Goal: Navigation & Orientation: Find specific page/section

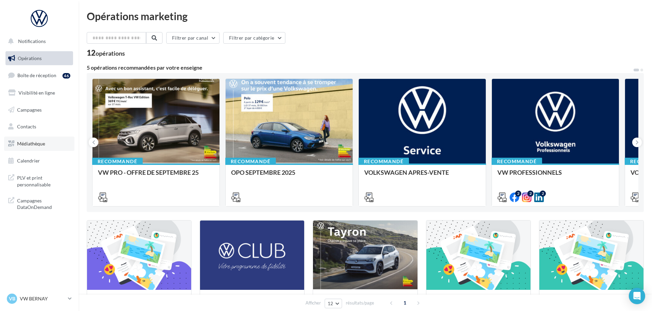
click at [32, 143] on span "Médiathèque" at bounding box center [31, 144] width 28 height 6
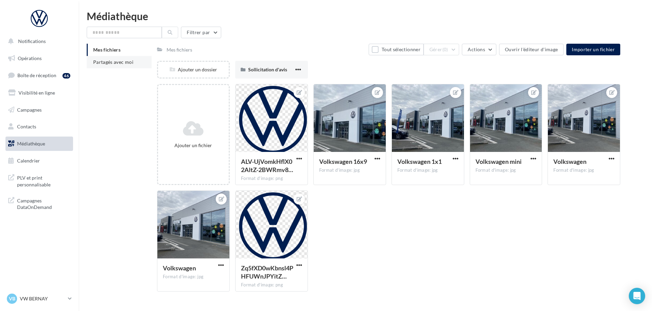
click at [127, 62] on span "Partagés avec moi" at bounding box center [113, 62] width 40 height 6
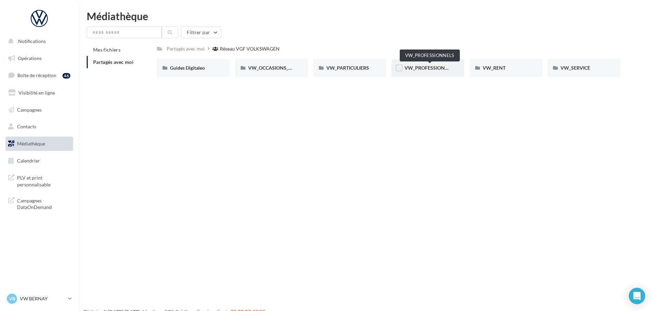
click at [435, 69] on span "VW_PROFESSIONNELS" at bounding box center [430, 68] width 52 height 6
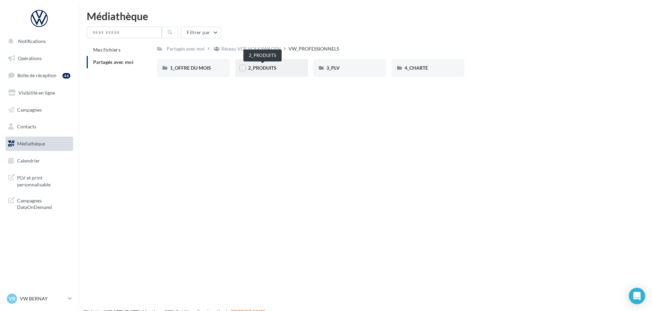
click at [270, 67] on span "2_PRODUITS" at bounding box center [262, 68] width 28 height 6
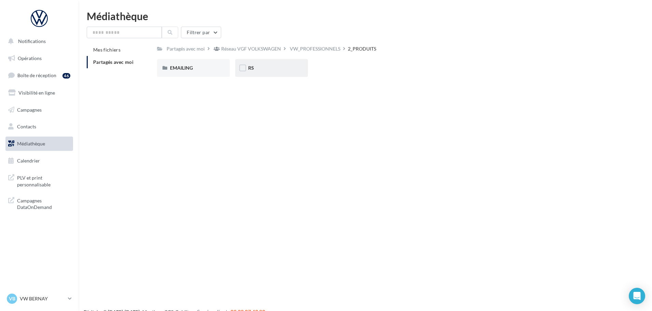
click at [286, 72] on div "RS" at bounding box center [271, 68] width 73 height 18
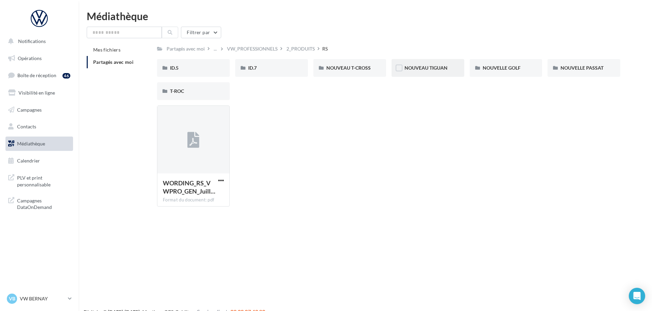
click at [455, 71] on div "NOUVEAU TIGUAN" at bounding box center [427, 68] width 73 height 18
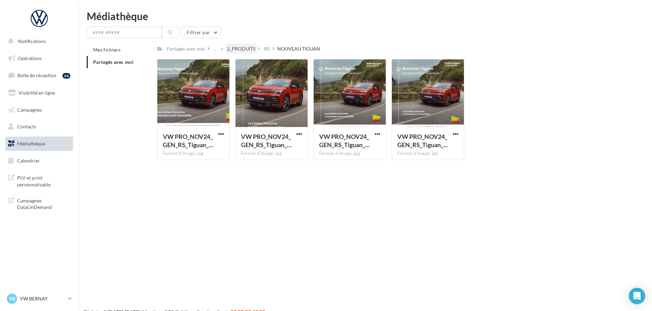
click at [248, 52] on div "2_PRODUITS" at bounding box center [241, 48] width 28 height 7
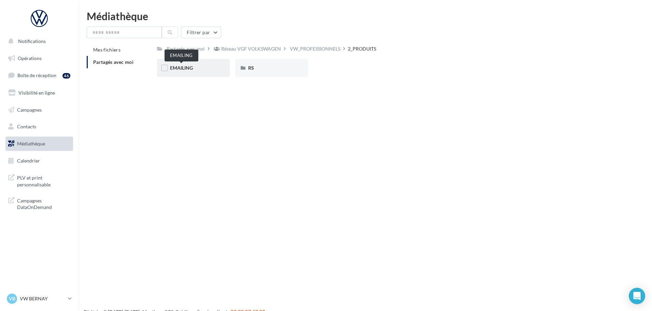
click at [185, 69] on span "EMAILING" at bounding box center [181, 68] width 23 height 6
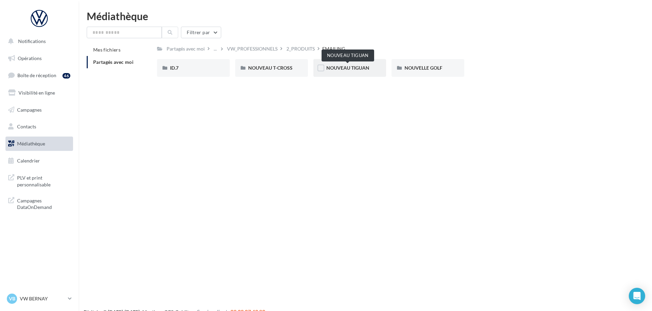
click at [365, 70] on span "NOUVEAU TIGUAN" at bounding box center [347, 68] width 43 height 6
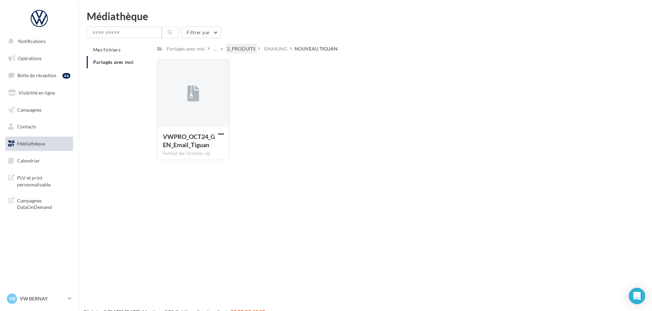
click at [247, 46] on div "2_PRODUITS" at bounding box center [241, 48] width 28 height 7
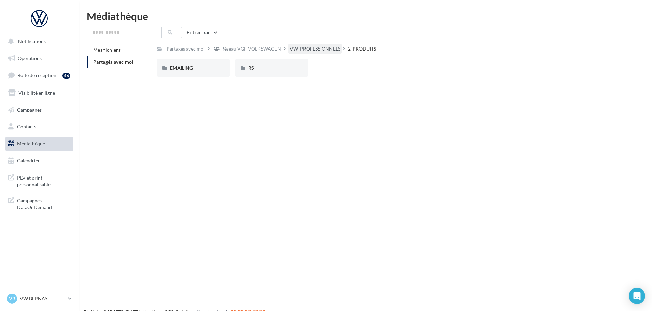
click at [321, 47] on div "VW_PROFESSIONNELS" at bounding box center [315, 48] width 50 height 7
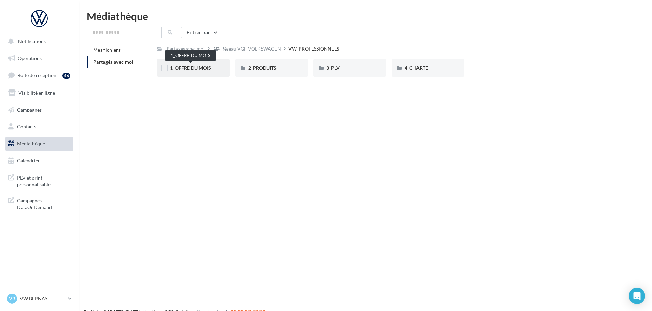
click at [198, 69] on span "1_OFFRE DU MOIS" at bounding box center [190, 68] width 41 height 6
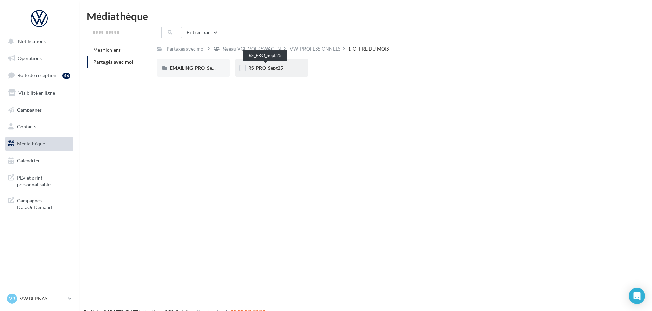
click at [268, 67] on span "RS_PRO_Sept25" at bounding box center [265, 68] width 35 height 6
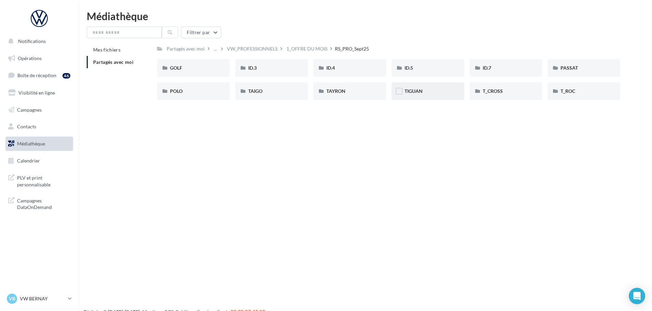
click at [432, 97] on div "TIGUAN" at bounding box center [427, 91] width 73 height 18
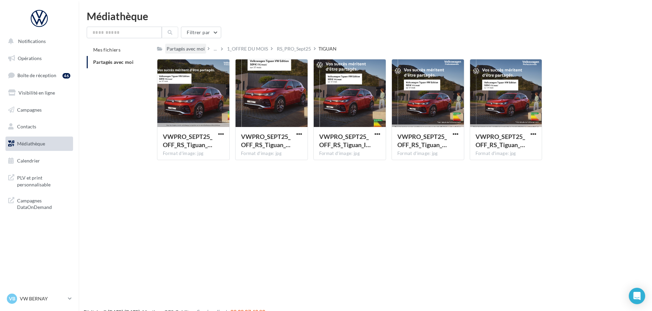
click at [189, 51] on div "Partagés avec moi" at bounding box center [185, 48] width 38 height 7
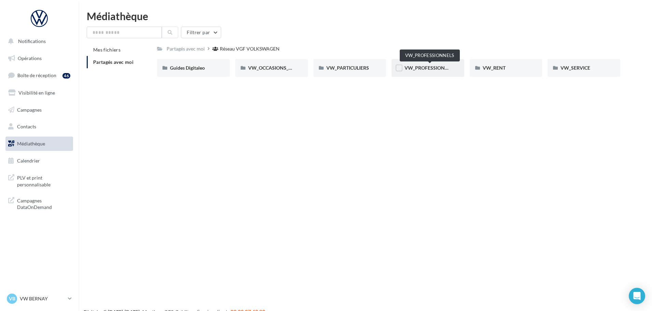
click at [433, 70] on span "VW_PROFESSIONNELS" at bounding box center [430, 68] width 52 height 6
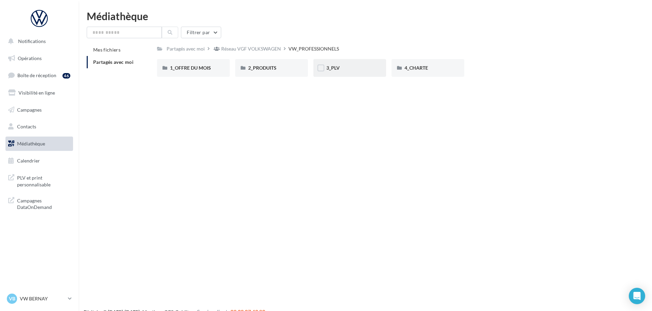
click at [347, 70] on div "3_PLV" at bounding box center [349, 67] width 47 height 7
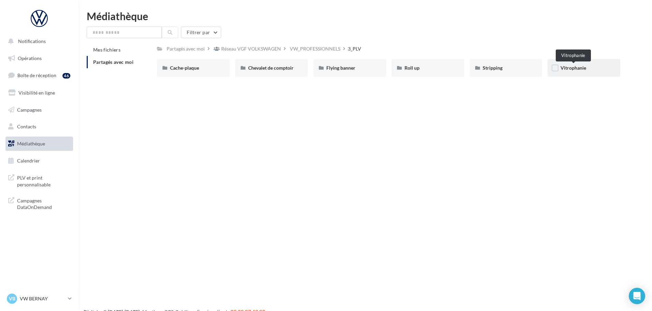
click at [582, 70] on span "Vitrophanie" at bounding box center [573, 68] width 26 height 6
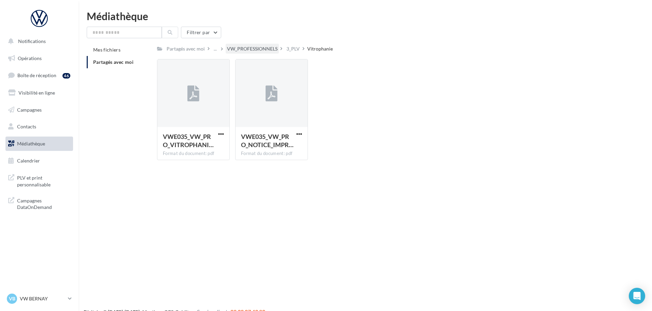
click at [238, 52] on div "VW_PROFESSIONNELS" at bounding box center [252, 48] width 50 height 7
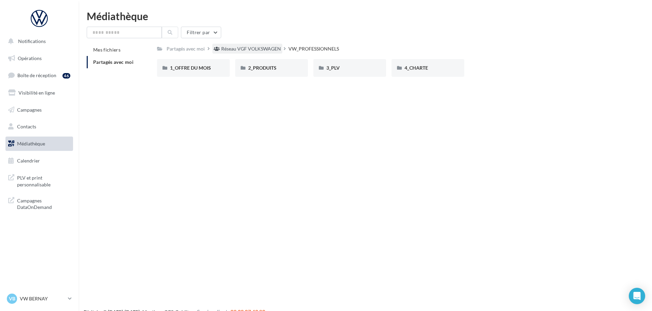
click at [252, 50] on div "Réseau VGF VOLKSWAGEN" at bounding box center [251, 48] width 60 height 7
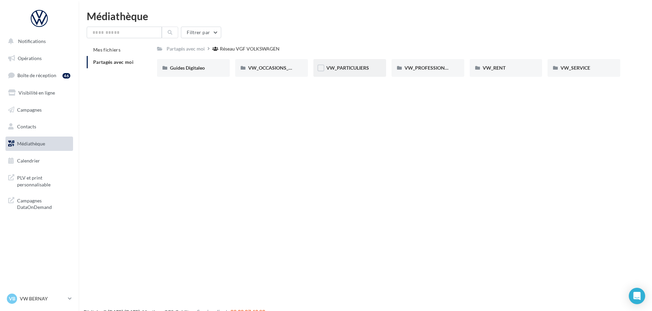
click at [352, 67] on span "VW_PARTICULIERS" at bounding box center [347, 68] width 43 height 6
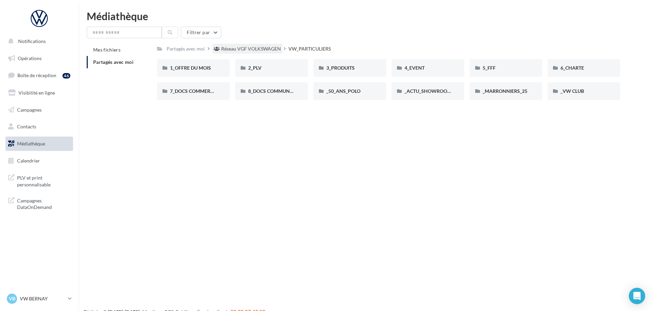
click at [261, 52] on div "Réseau VGF VOLKSWAGEN" at bounding box center [251, 48] width 60 height 7
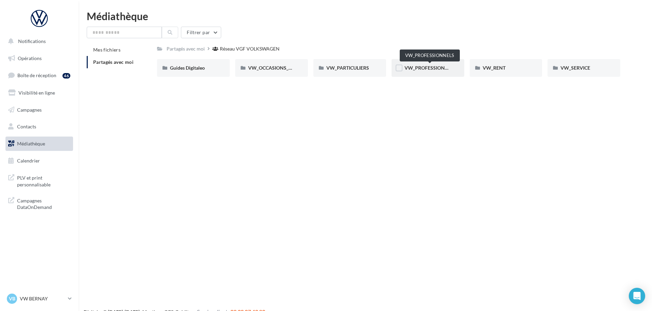
click at [411, 68] on span "VW_PROFESSIONNELS" at bounding box center [430, 68] width 52 height 6
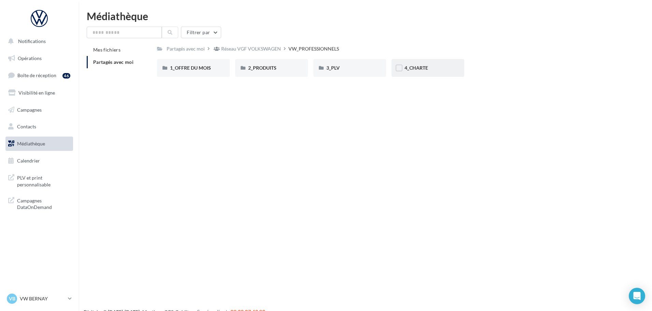
click at [408, 71] on div "4_CHARTE" at bounding box center [427, 67] width 47 height 7
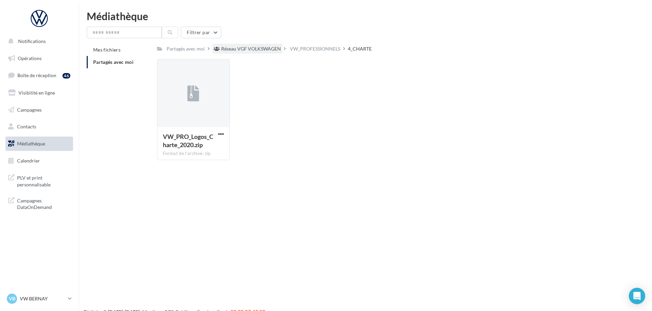
click at [244, 49] on div "Réseau VGF VOLKSWAGEN" at bounding box center [251, 48] width 60 height 7
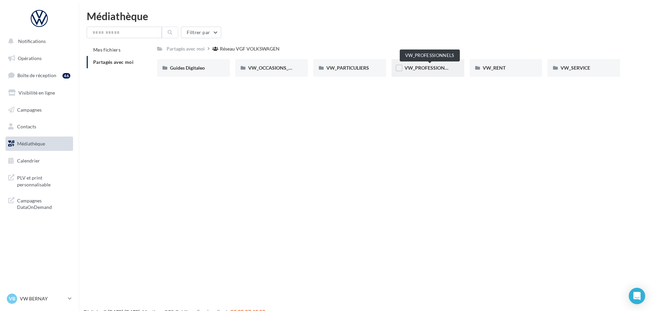
click at [410, 71] on span "VW_PROFESSIONNELS" at bounding box center [430, 68] width 52 height 6
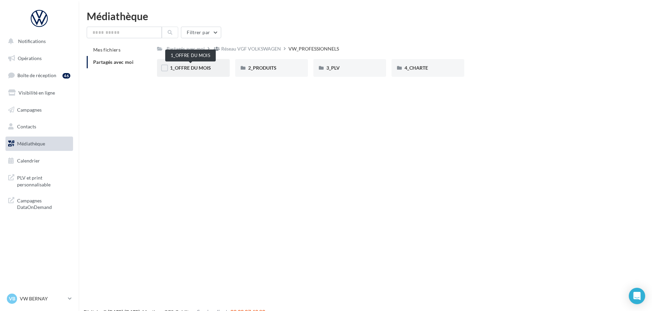
click at [196, 70] on span "1_OFFRE DU MOIS" at bounding box center [190, 68] width 41 height 6
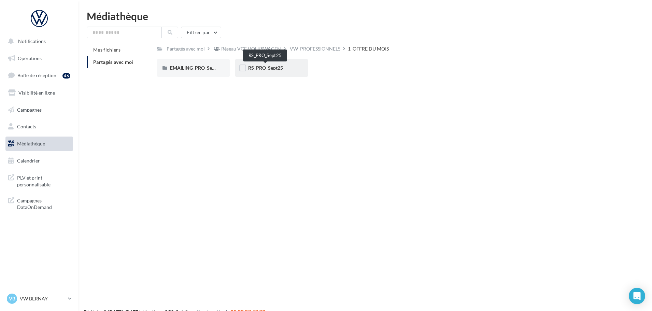
click at [274, 70] on span "RS_PRO_Sept25" at bounding box center [265, 68] width 35 height 6
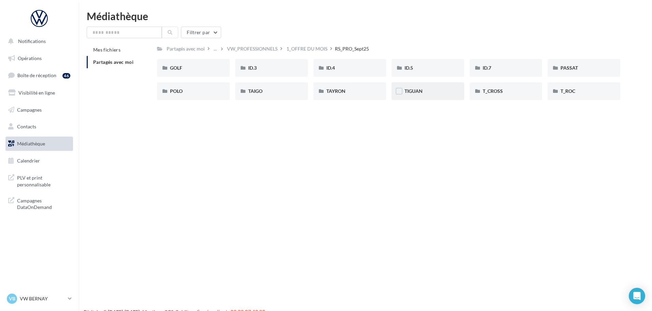
click at [433, 88] on div "TIGUAN" at bounding box center [427, 91] width 47 height 7
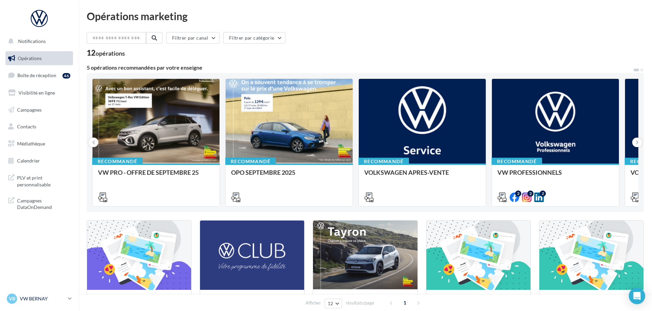
click at [31, 300] on p "VW BERNAY" at bounding box center [42, 298] width 45 height 7
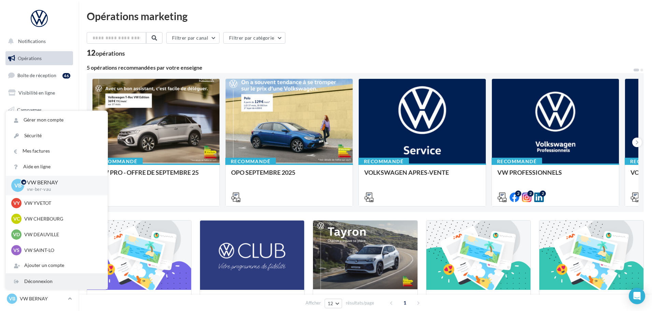
click at [36, 275] on div "Déconnexion" at bounding box center [57, 281] width 102 height 15
